Goal: Task Accomplishment & Management: Manage account settings

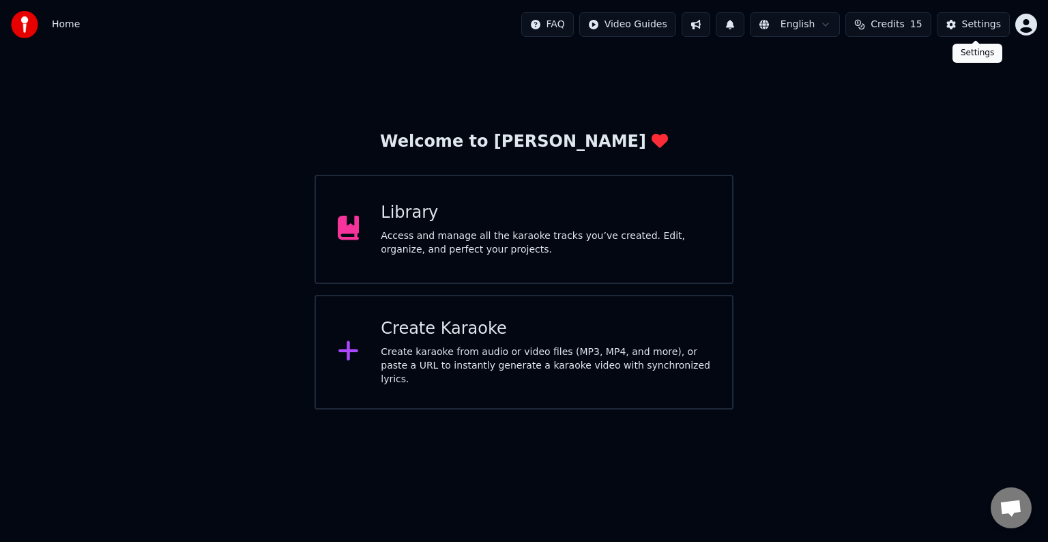
click at [985, 25] on div "Settings" at bounding box center [981, 25] width 39 height 14
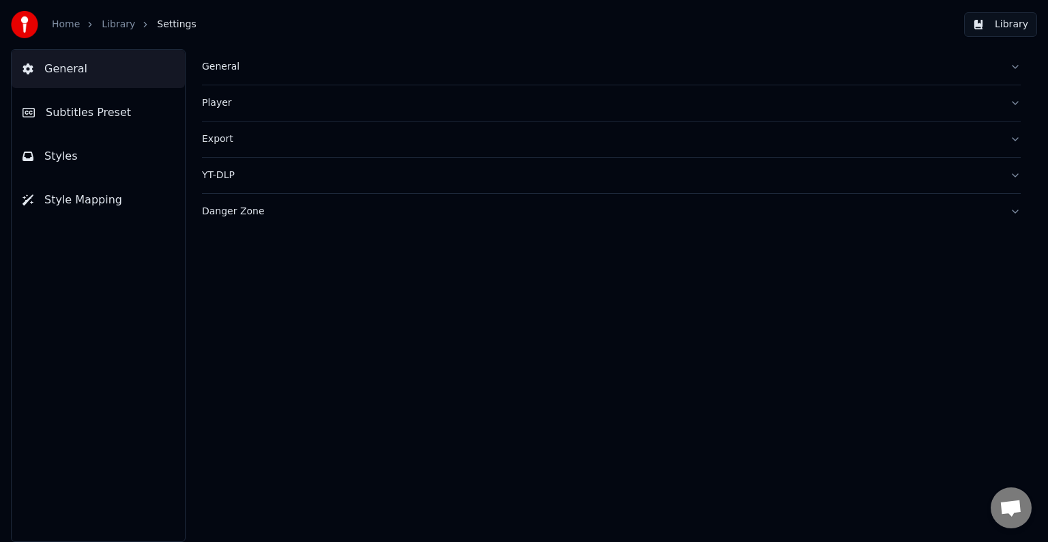
click at [85, 119] on span "Subtitles Preset" at bounding box center [88, 112] width 85 height 16
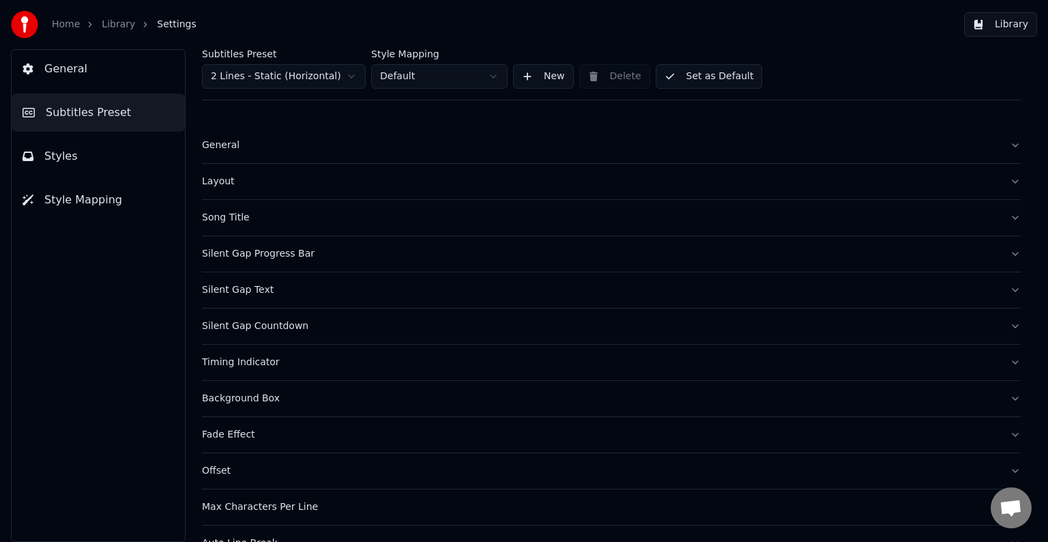
click at [85, 143] on button "Styles" at bounding box center [98, 156] width 173 height 38
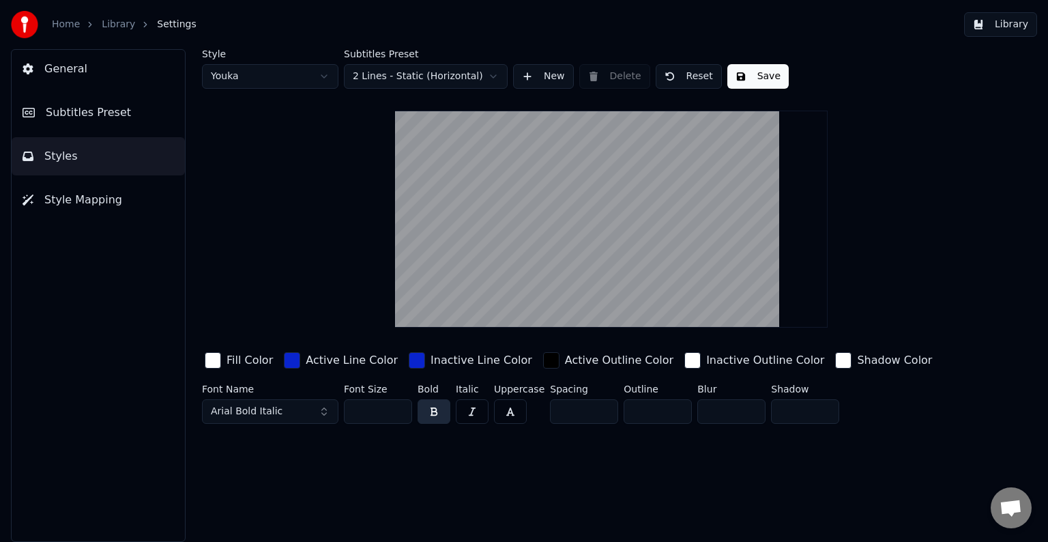
click at [93, 205] on span "Style Mapping" at bounding box center [83, 200] width 78 height 16
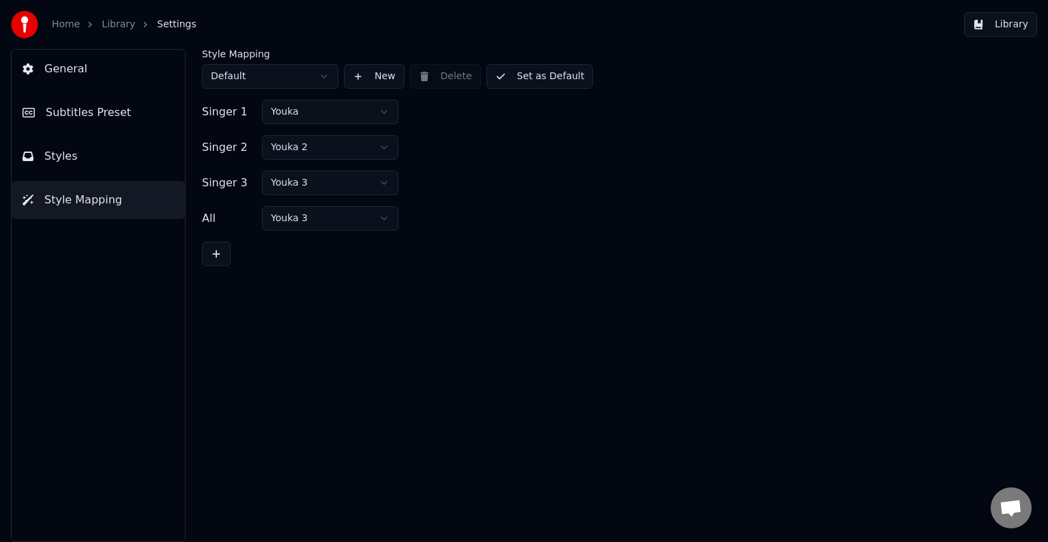
click at [344, 175] on html "Home Library Settings Library General Subtitles Preset Styles Style Mapping Sty…" at bounding box center [524, 271] width 1048 height 542
click at [539, 77] on button "Set as Default" at bounding box center [540, 76] width 107 height 25
click at [517, 75] on button "Set as Default" at bounding box center [540, 76] width 107 height 25
click at [107, 24] on link "Library" at bounding box center [118, 25] width 33 height 14
